Goal: Information Seeking & Learning: Learn about a topic

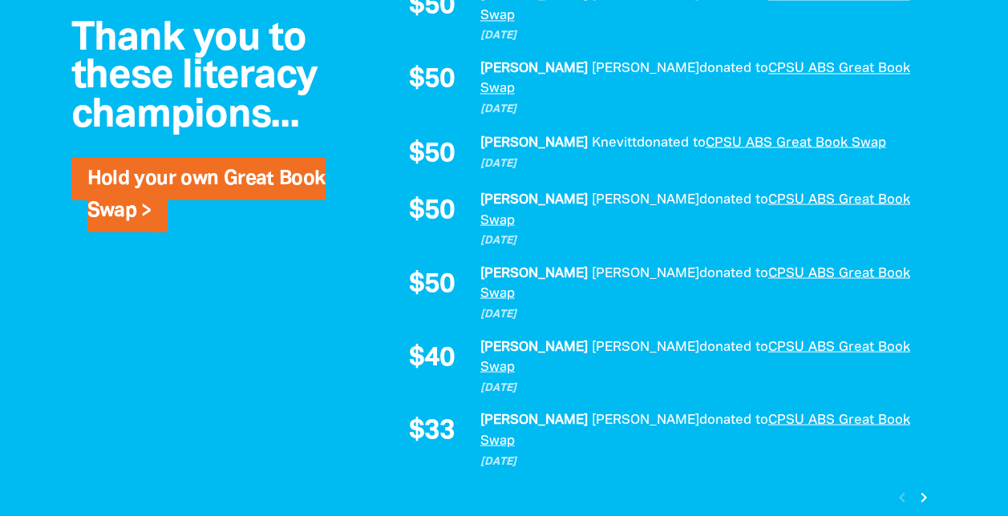
scroll to position [1521, 0]
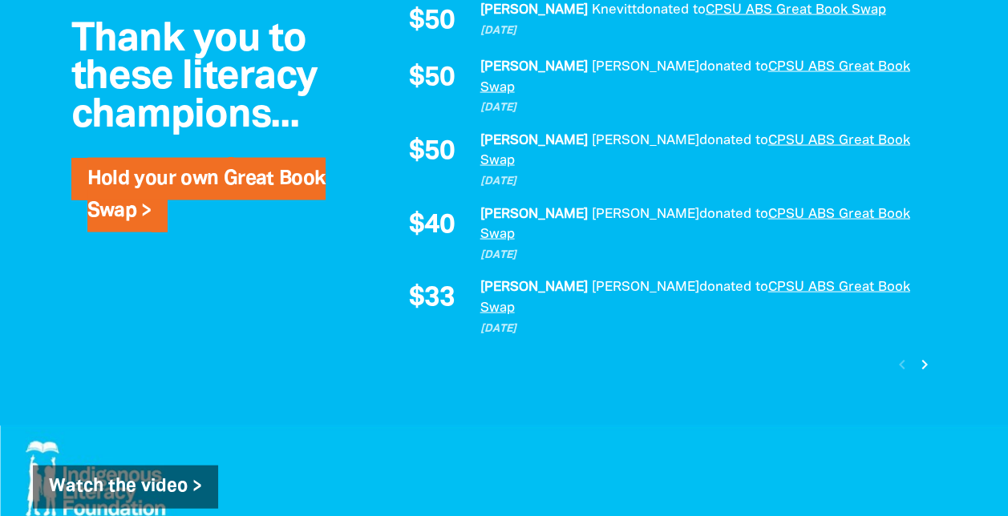
click at [923, 355] on icon "chevron_right" at bounding box center [924, 364] width 19 height 19
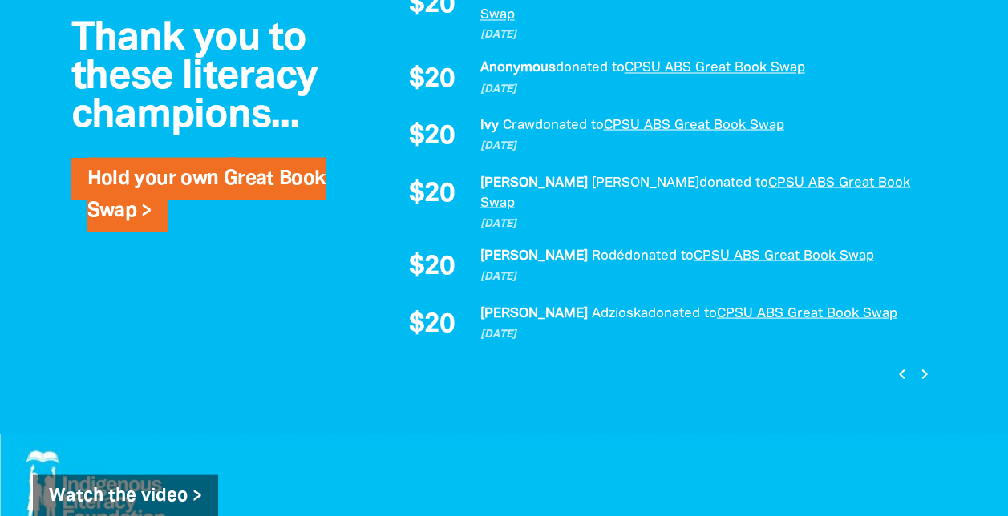
scroll to position [1431, 0]
click at [930, 363] on icon "chevron_right" at bounding box center [924, 372] width 19 height 19
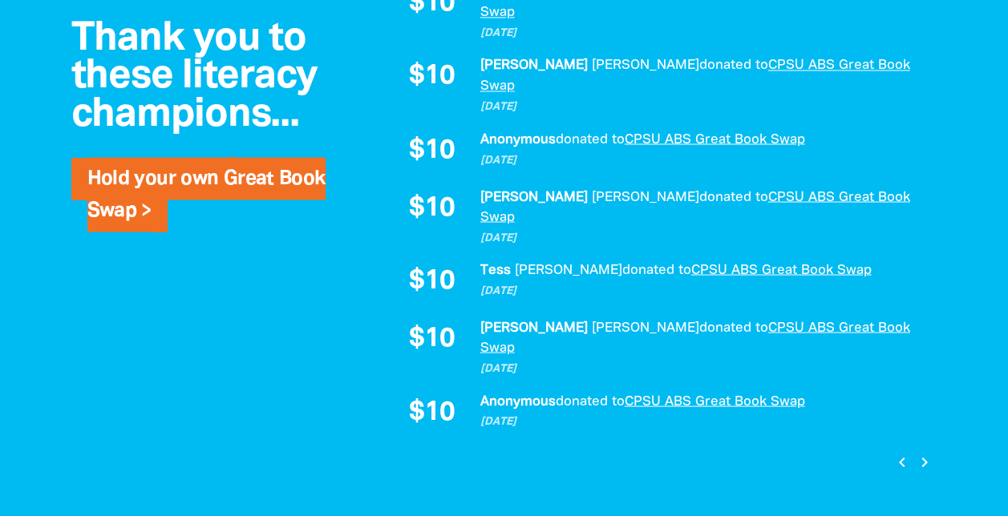
scroll to position [1517, 0]
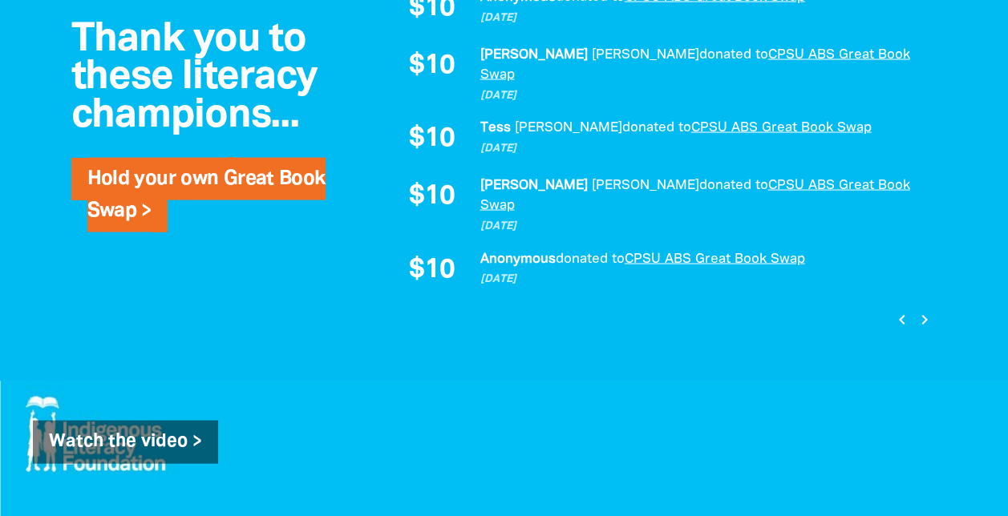
click at [927, 310] on icon "chevron_right" at bounding box center [924, 319] width 19 height 19
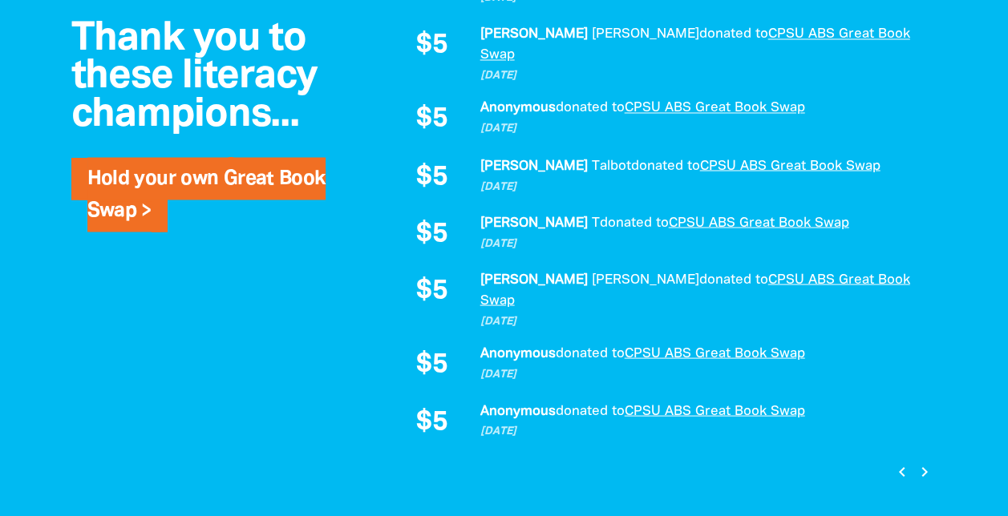
scroll to position [1480, 0]
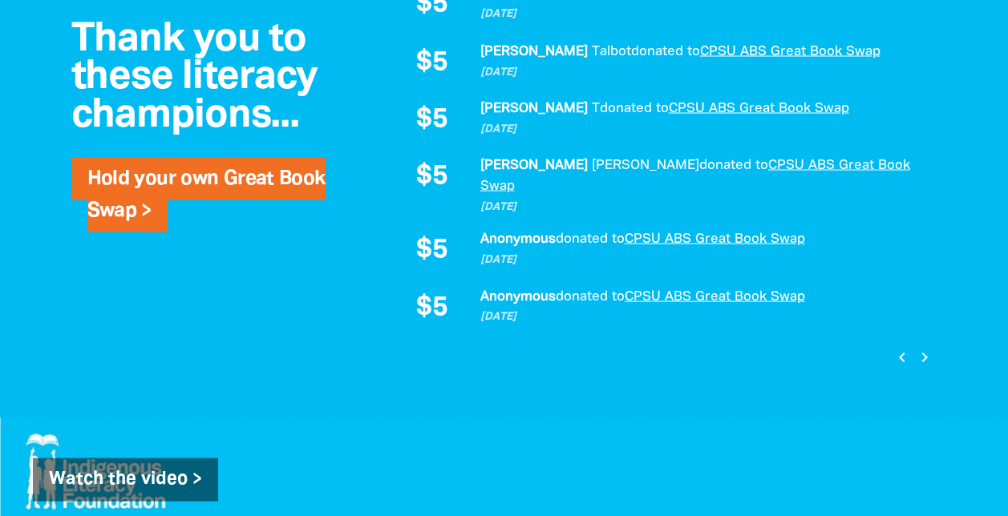
click at [924, 347] on icon "chevron_right" at bounding box center [924, 356] width 19 height 19
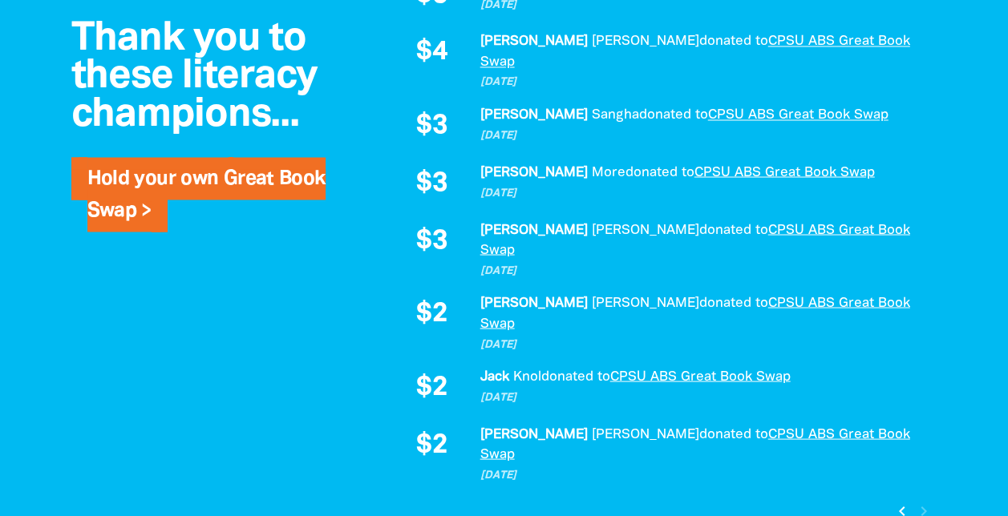
scroll to position [1474, 0]
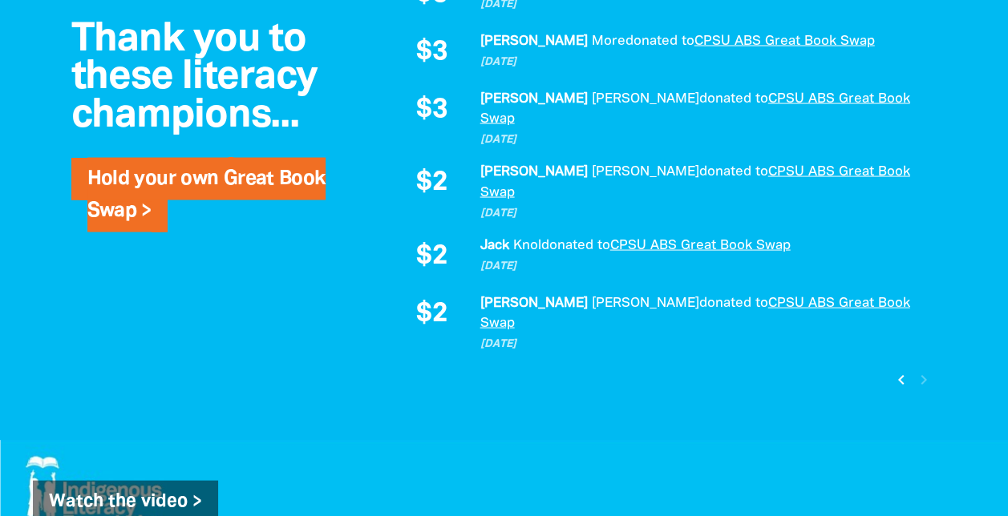
click at [898, 370] on icon "chevron_left" at bounding box center [900, 379] width 19 height 19
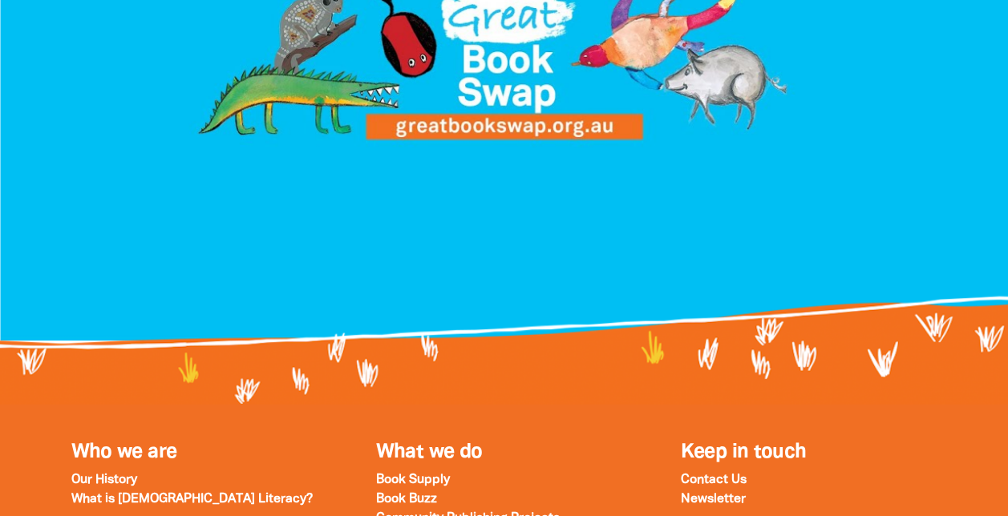
scroll to position [2024, 0]
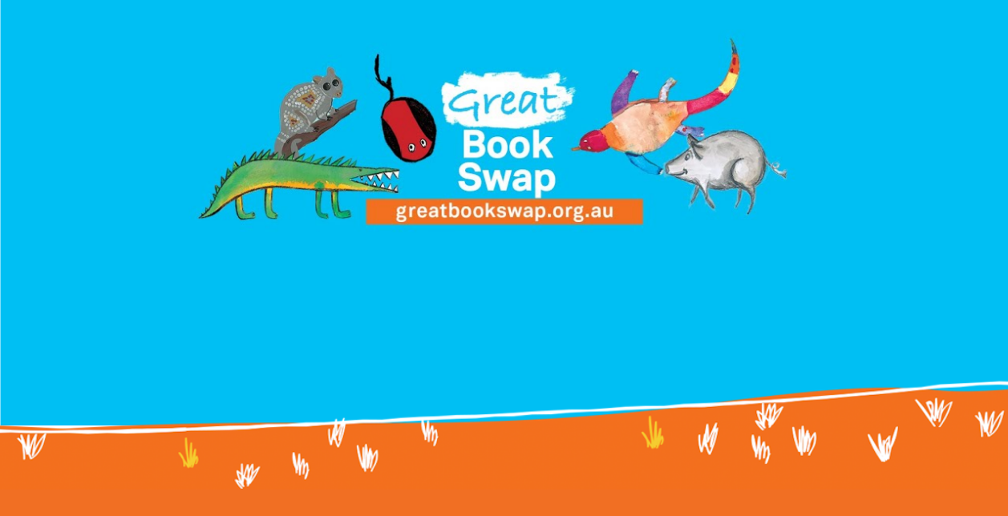
click at [479, 47] on div at bounding box center [504, 85] width 930 height 281
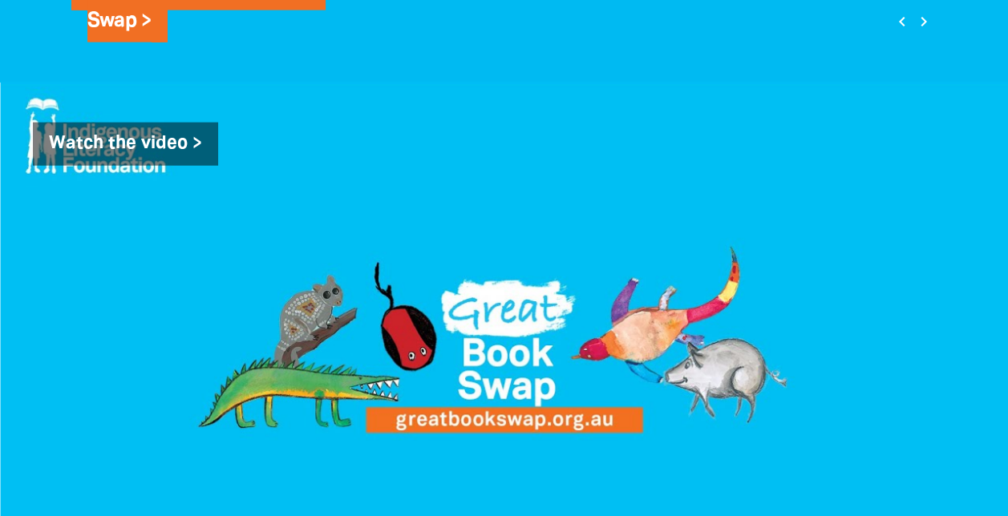
scroll to position [1790, 0]
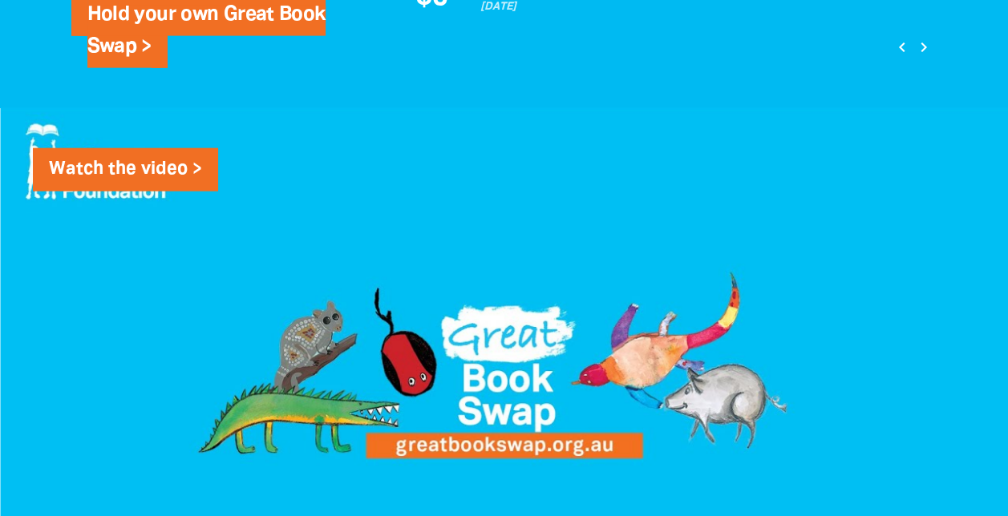
click at [103, 148] on link "Watch the video >" at bounding box center [125, 169] width 185 height 43
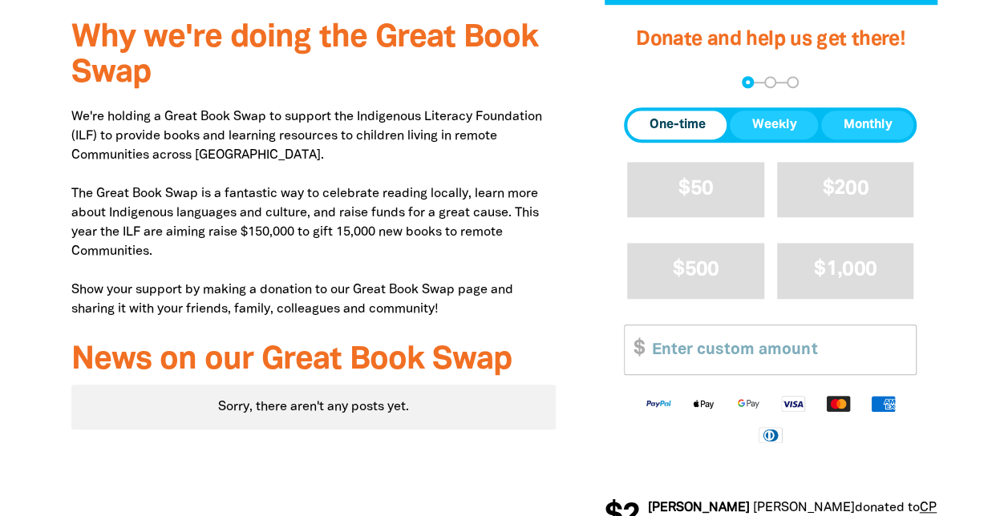
scroll to position [569, 0]
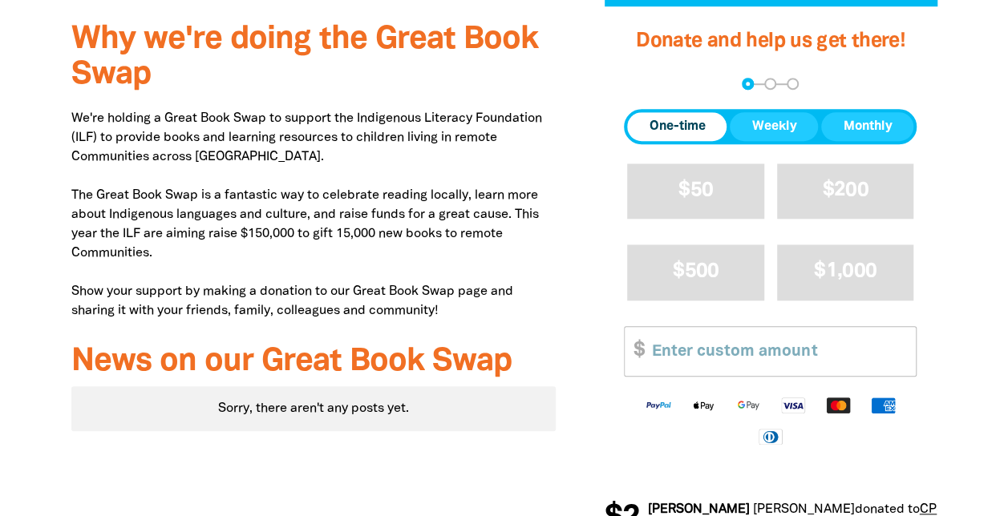
click at [446, 55] on span "Why we're doing the Great Book Swap" at bounding box center [304, 57] width 467 height 65
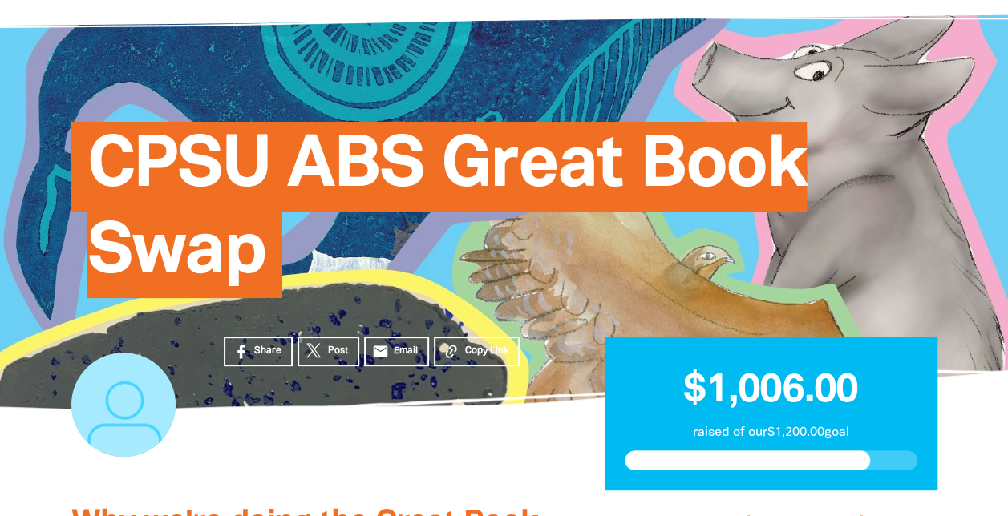
scroll to position [88, 0]
